Goal: Task Accomplishment & Management: Use online tool/utility

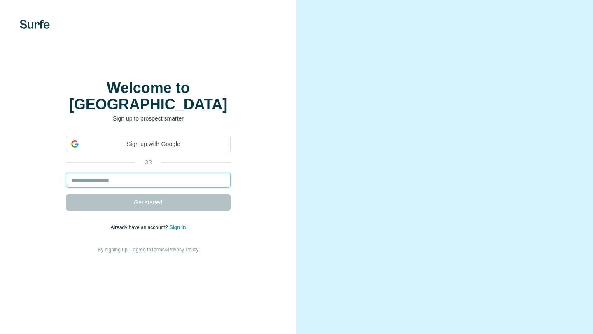
click at [180, 173] on input "email" at bounding box center [148, 180] width 165 height 15
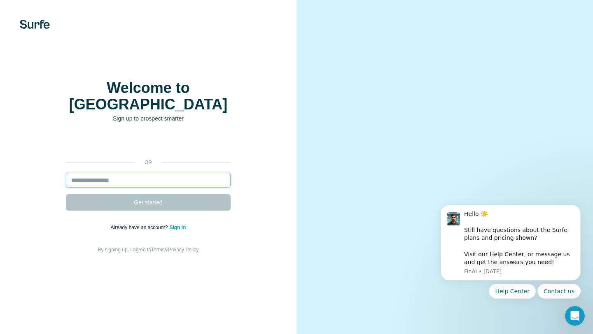
click at [154, 173] on input "email" at bounding box center [148, 180] width 165 height 15
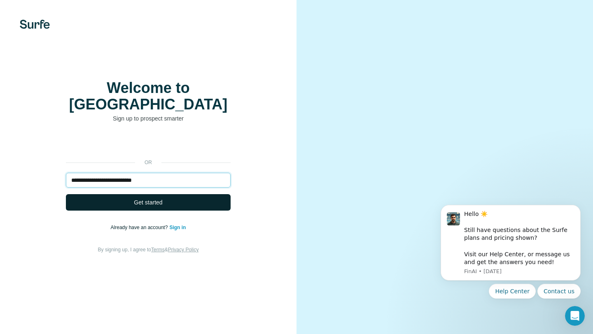
type input "**********"
click at [161, 194] on button "Get started" at bounding box center [148, 202] width 165 height 16
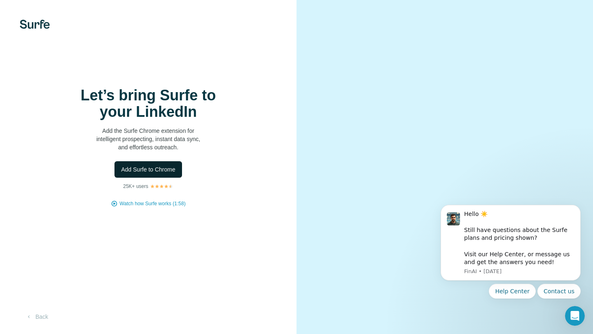
click at [169, 172] on span "Add Surfe to Chrome" at bounding box center [148, 170] width 54 height 8
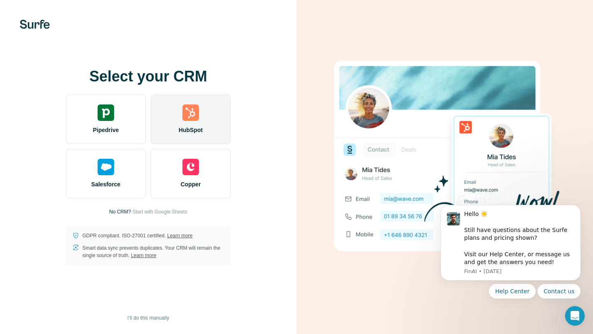
click at [198, 129] on span "HubSpot" at bounding box center [191, 130] width 24 height 8
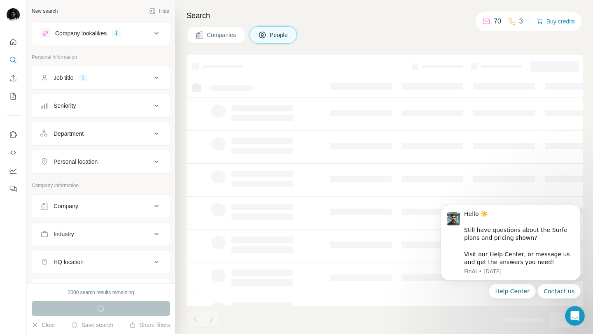
click at [135, 229] on button "Industry" at bounding box center [101, 234] width 138 height 20
click at [135, 229] on button "Industry" at bounding box center [101, 235] width 138 height 23
click at [135, 107] on div "Seniority" at bounding box center [95, 106] width 111 height 8
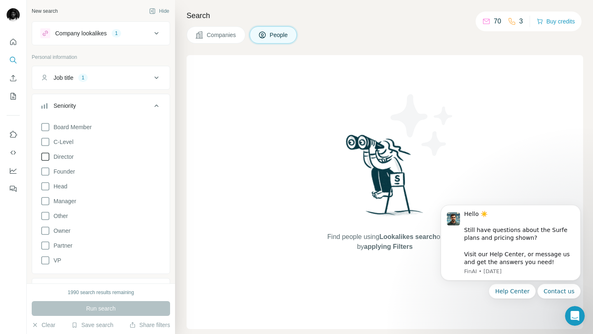
click at [65, 161] on label "Director" at bounding box center [56, 157] width 33 height 10
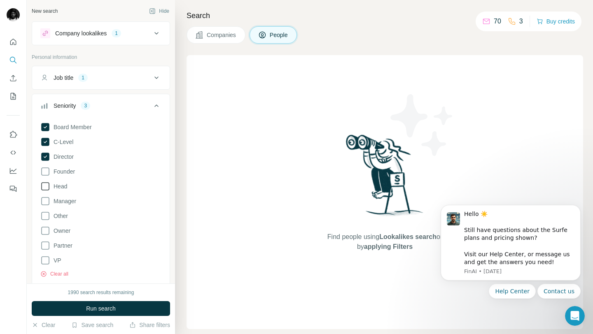
click at [52, 182] on label "Head" at bounding box center [53, 187] width 27 height 10
click at [49, 172] on icon at bounding box center [45, 172] width 8 height 8
click at [146, 78] on div "Job title 1" at bounding box center [95, 78] width 111 height 8
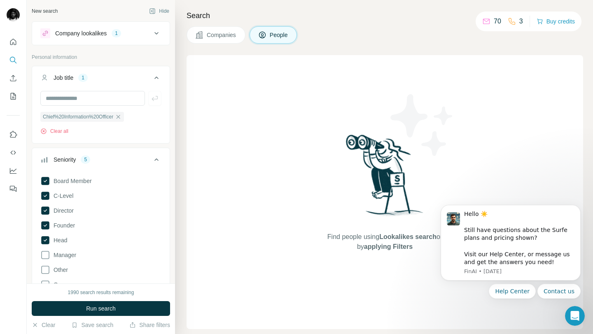
click at [146, 78] on div "Job title 1" at bounding box center [95, 78] width 111 height 8
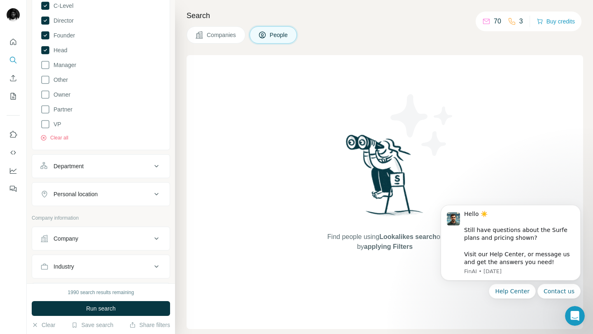
scroll to position [137, 0]
click at [121, 159] on button "Department" at bounding box center [101, 166] width 138 height 20
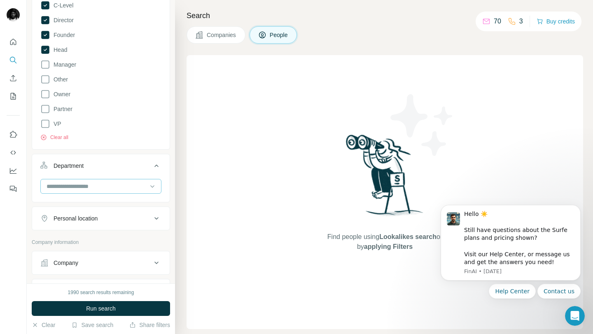
click at [123, 189] on input at bounding box center [97, 186] width 102 height 9
click at [148, 166] on div "Department" at bounding box center [95, 166] width 111 height 8
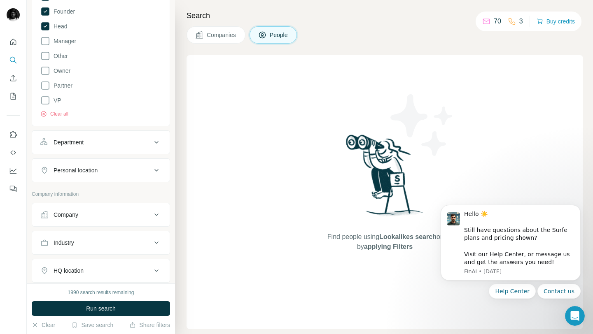
scroll to position [168, 0]
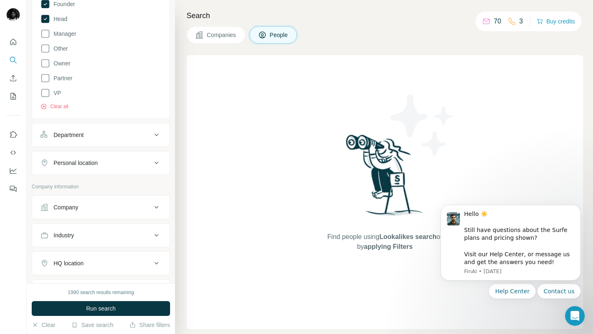
click at [141, 162] on div "Personal location" at bounding box center [95, 163] width 111 height 8
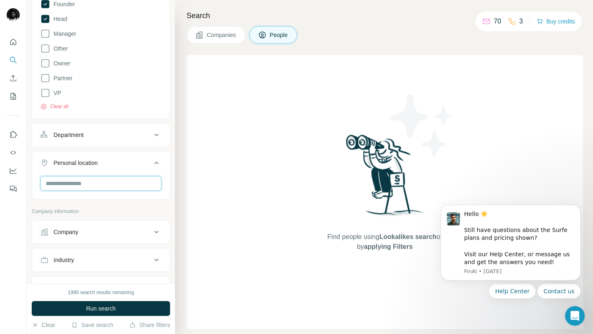
click at [129, 179] on input "text" at bounding box center [100, 183] width 121 height 15
type input "*******"
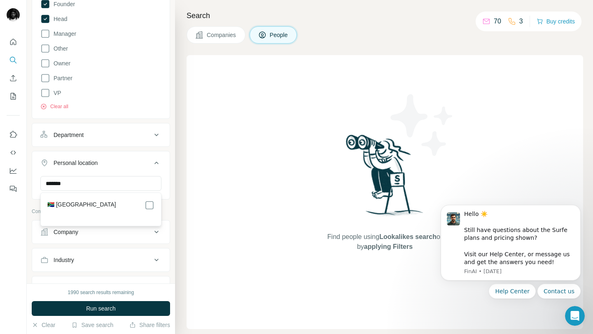
click at [124, 210] on section "🇿🇦 [GEOGRAPHIC_DATA]" at bounding box center [98, 210] width 112 height 18
click at [166, 162] on button "Personal location 1" at bounding box center [101, 164] width 138 height 23
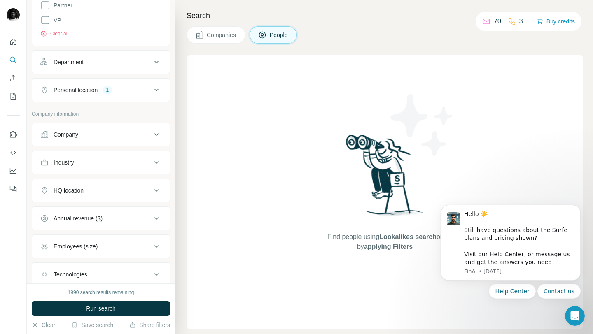
scroll to position [255, 0]
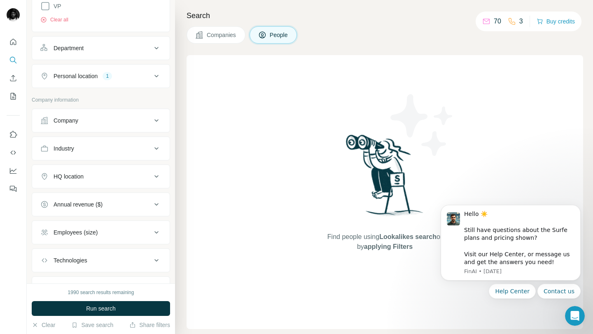
click at [152, 152] on icon at bounding box center [157, 149] width 10 height 10
click at [127, 168] on input at bounding box center [97, 169] width 102 height 9
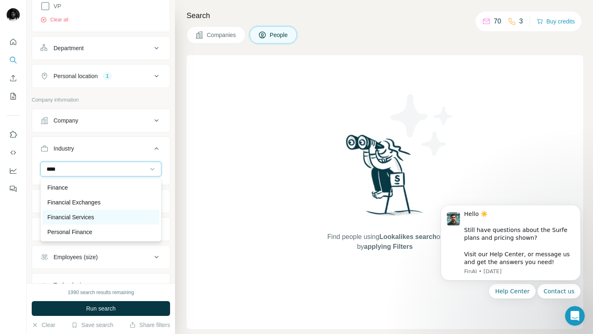
type input "****"
click at [128, 219] on div "Financial Services" at bounding box center [100, 217] width 107 height 8
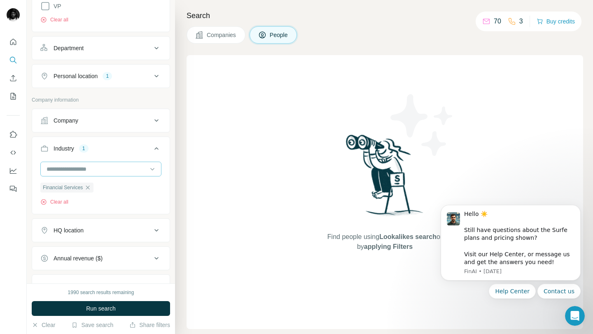
click at [117, 174] on div at bounding box center [97, 169] width 102 height 14
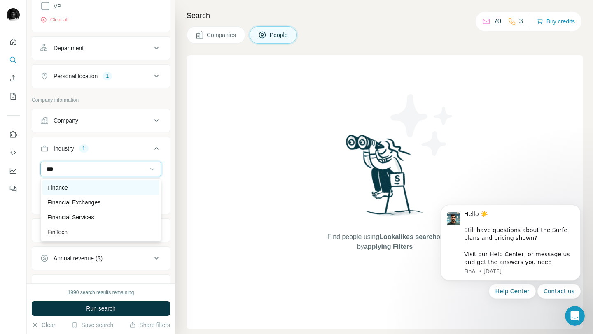
type input "***"
click at [118, 188] on div "Finance" at bounding box center [100, 188] width 107 height 8
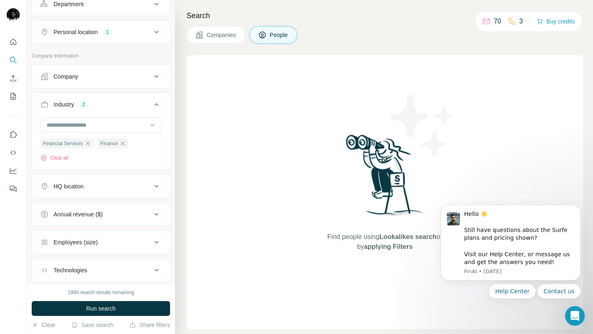
scroll to position [300, 0]
click at [139, 192] on button "HQ location" at bounding box center [101, 185] width 138 height 20
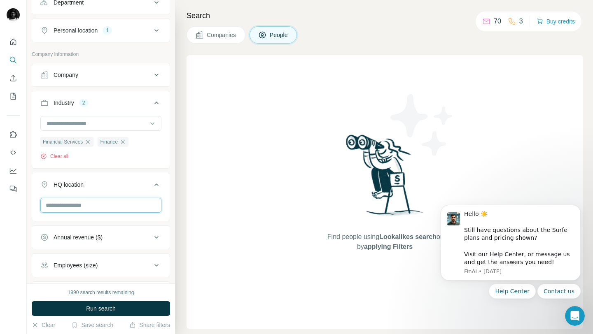
click at [136, 206] on input "text" at bounding box center [100, 205] width 121 height 15
type input "********"
type input "*******"
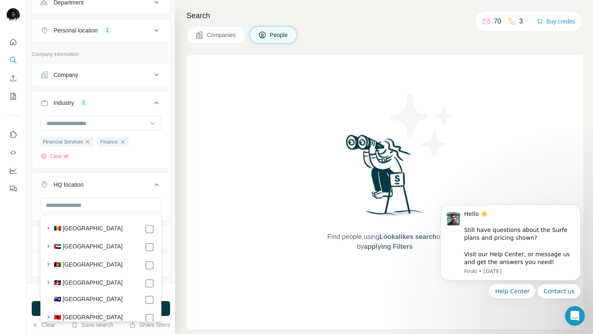
click at [175, 193] on div "Search Companies People Find people using Lookalikes search or by applying Filt…" at bounding box center [384, 167] width 418 height 334
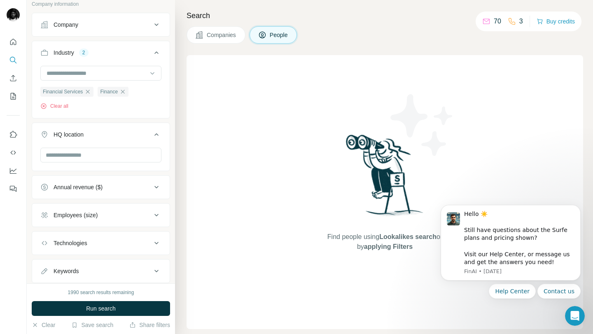
scroll to position [373, 0]
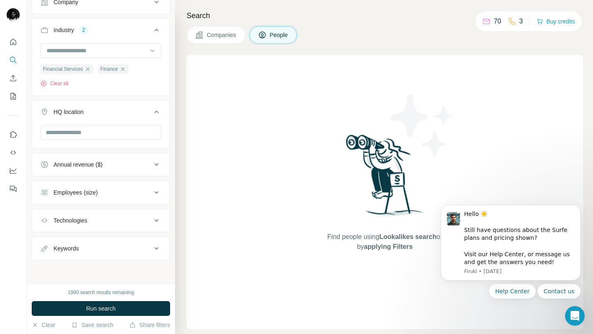
click at [159, 222] on icon at bounding box center [157, 221] width 10 height 10
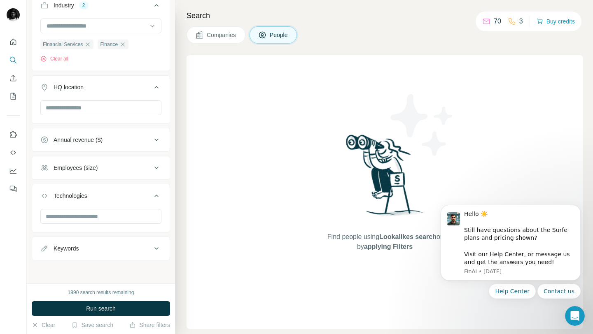
click at [141, 307] on button "Run search" at bounding box center [101, 308] width 138 height 15
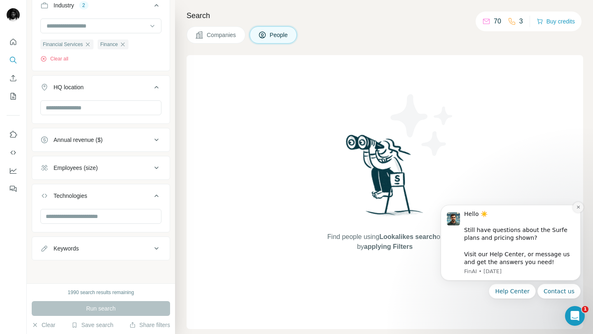
click at [577, 205] on icon "Dismiss notification" at bounding box center [578, 207] width 5 height 5
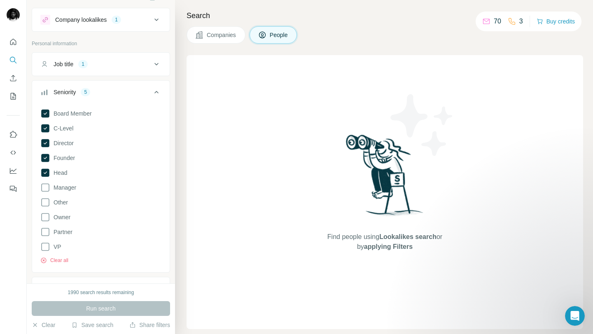
scroll to position [0, 0]
